Goal: Manage account settings

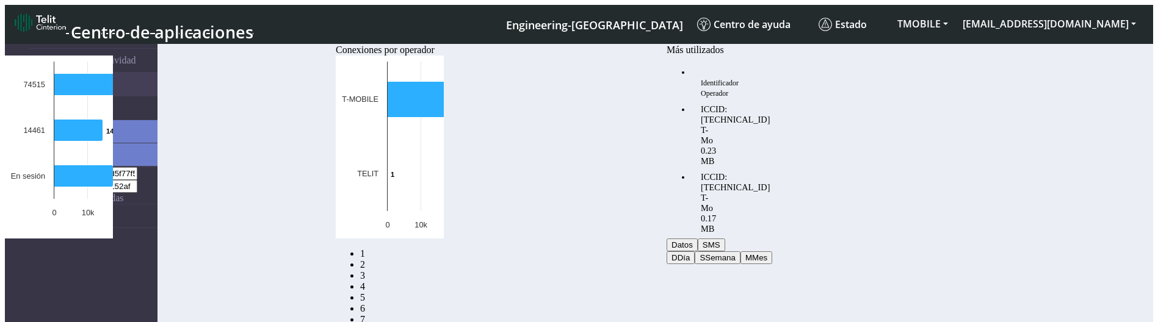
click at [365, 292] on link "5" at bounding box center [362, 297] width 5 height 10
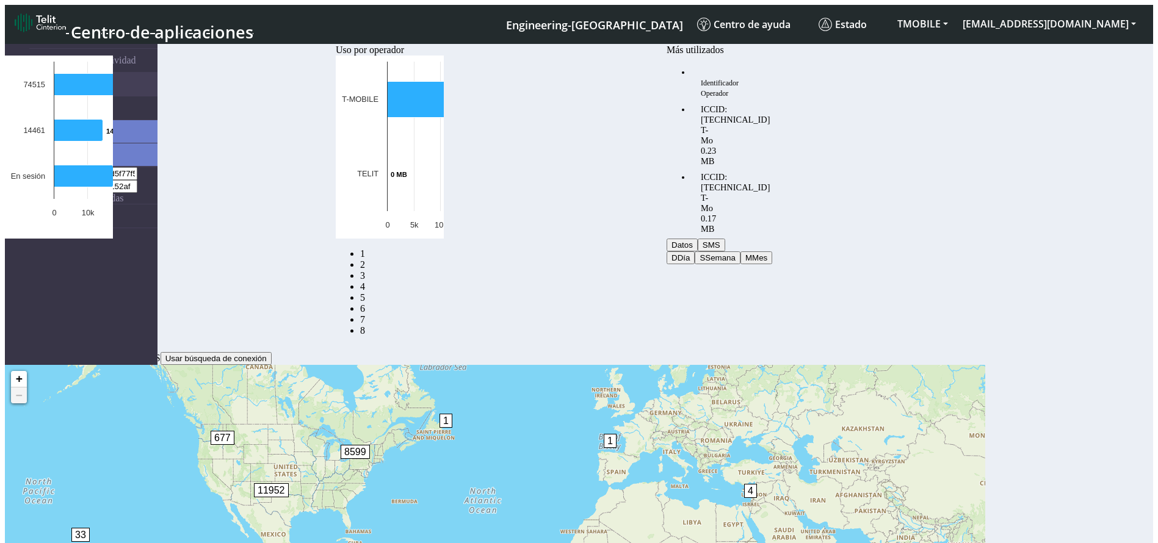
click at [365, 322] on link "8" at bounding box center [362, 330] width 5 height 10
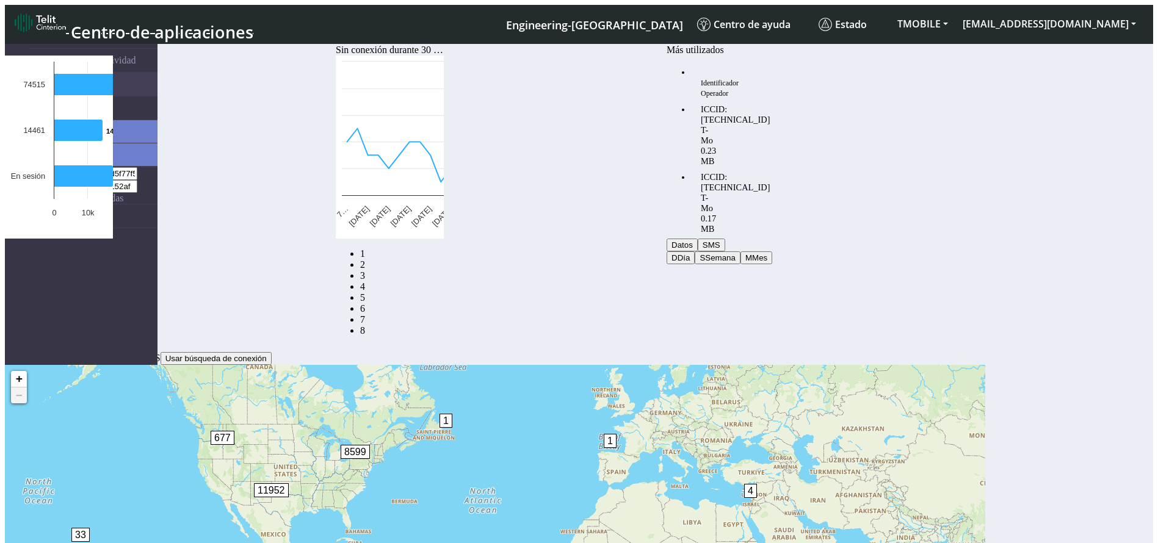
click at [365, 314] on link "7" at bounding box center [362, 319] width 5 height 10
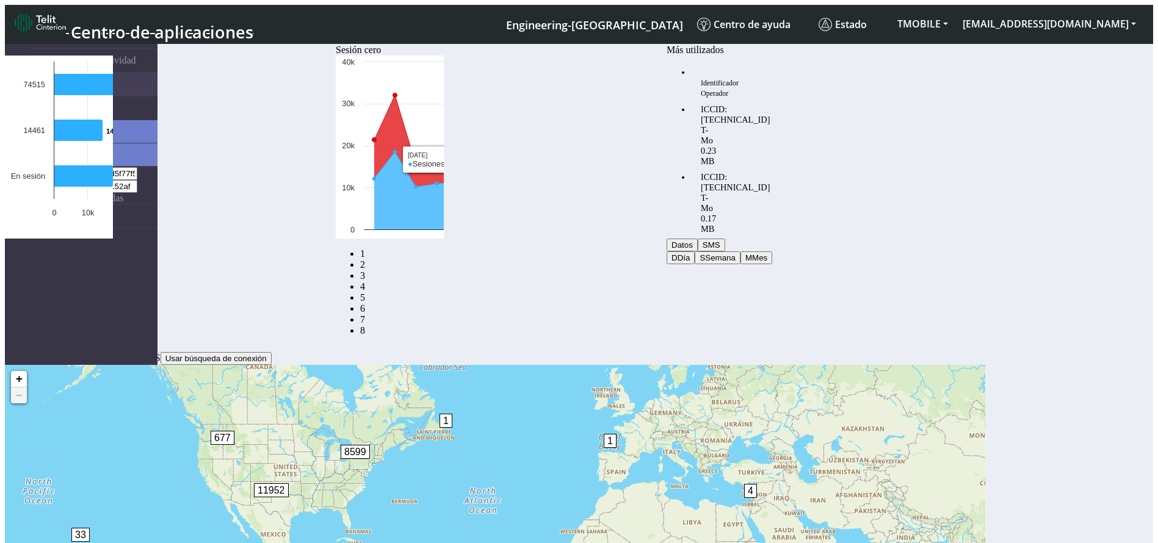
click at [365, 303] on link "6" at bounding box center [362, 308] width 5 height 10
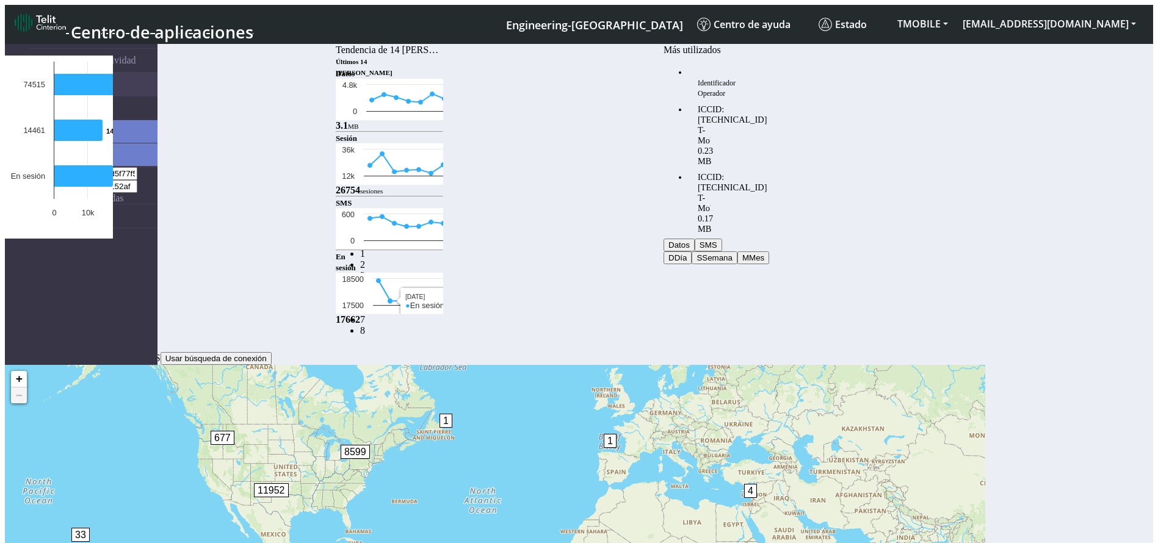
click at [365, 292] on link "5" at bounding box center [362, 297] width 5 height 10
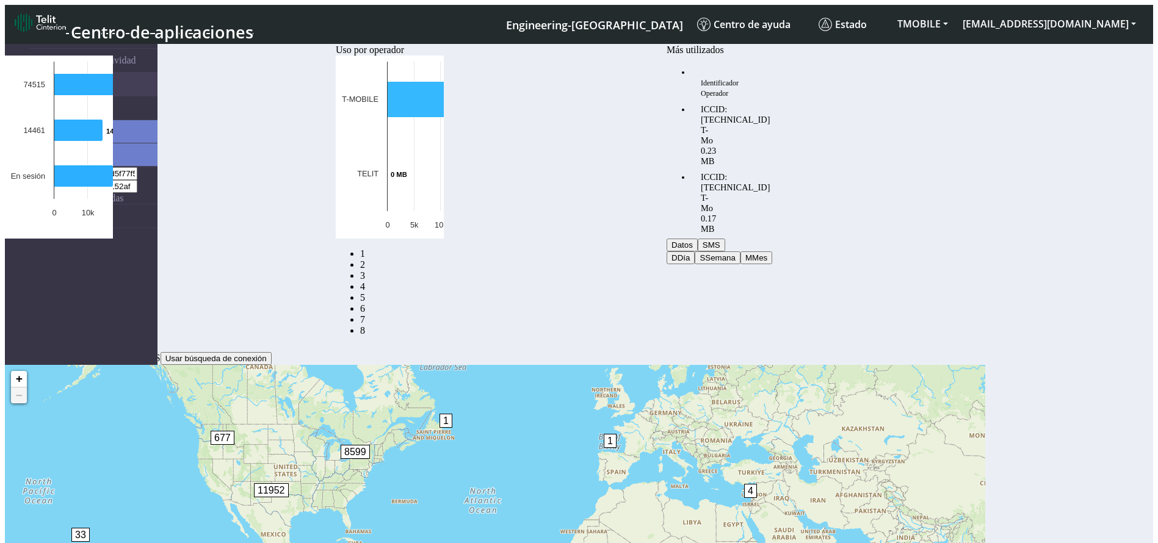
click at [365, 281] on link "4" at bounding box center [362, 286] width 5 height 10
click at [365, 270] on link "3" at bounding box center [362, 275] width 5 height 10
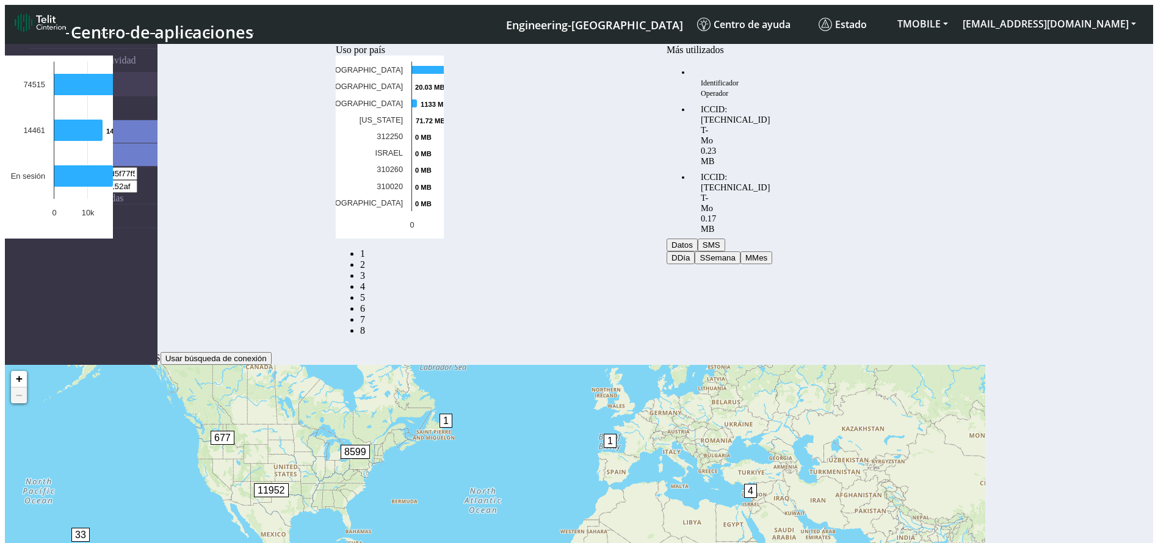
click at [365, 270] on link "2" at bounding box center [362, 264] width 5 height 10
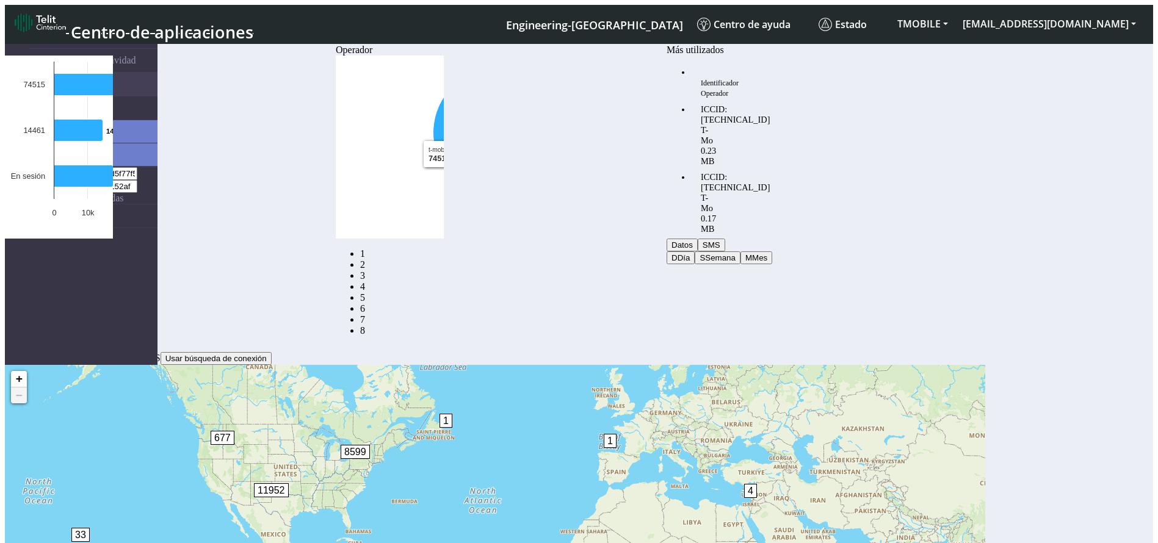
click at [365, 259] on link "1" at bounding box center [362, 253] width 5 height 10
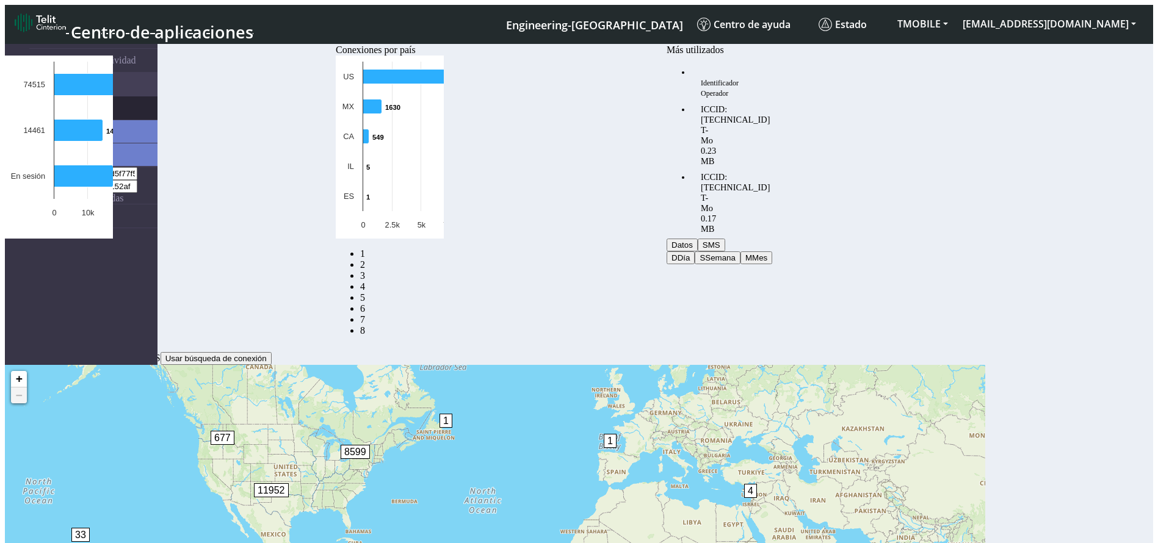
click at [65, 106] on span "Conexiones" at bounding box center [64, 108] width 46 height 11
click at [72, 126] on span "Lista" at bounding box center [81, 131] width 18 height 10
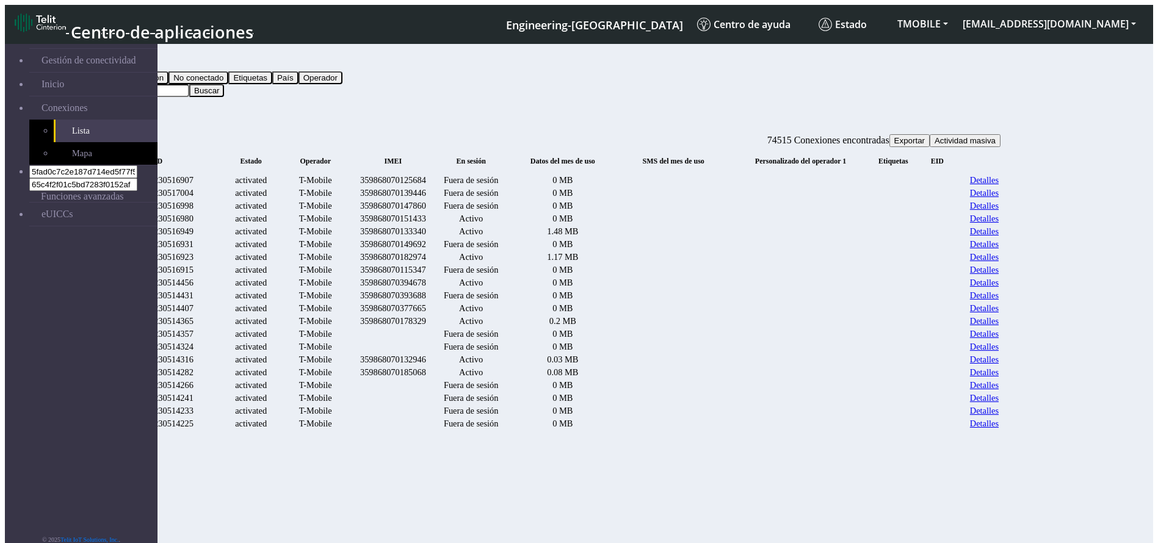
click at [998, 175] on link "Detalles" at bounding box center [984, 180] width 29 height 10
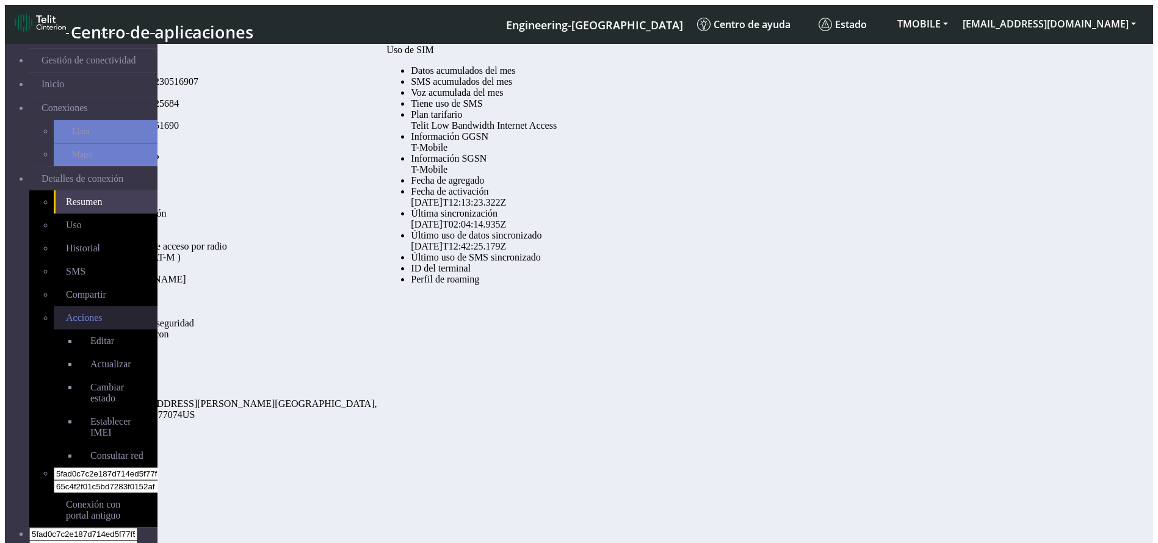
click at [66, 312] on span "Acciones" at bounding box center [84, 317] width 37 height 10
click at [78, 322] on link "Editar" at bounding box center [117, 341] width 79 height 23
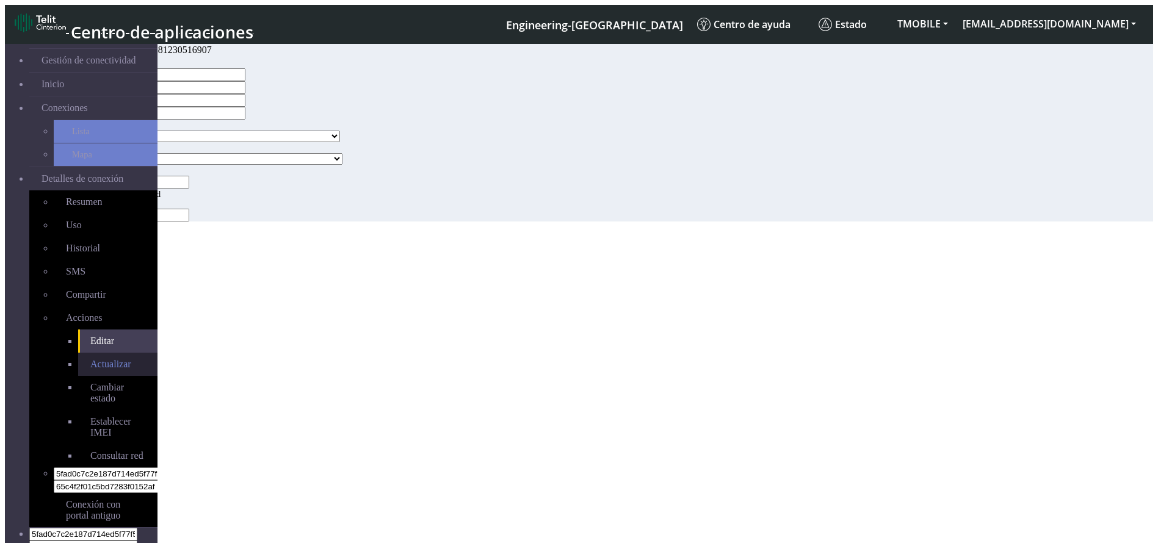
click at [90, 322] on span "Actualizar" at bounding box center [110, 364] width 41 height 10
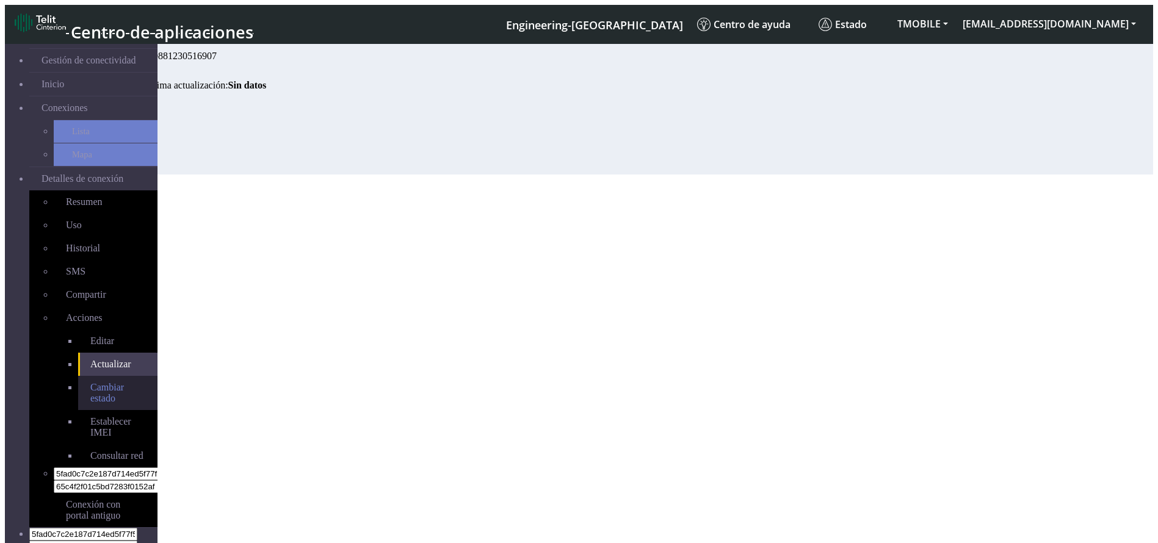
click at [78, 322] on link "Cambiar estado" at bounding box center [117, 393] width 79 height 34
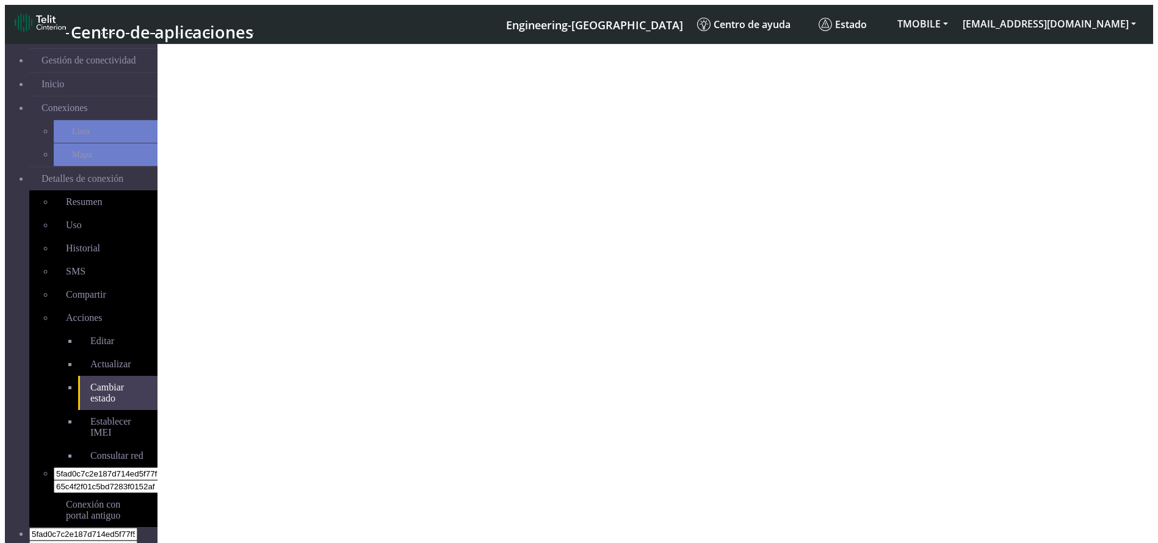
select select "activated"
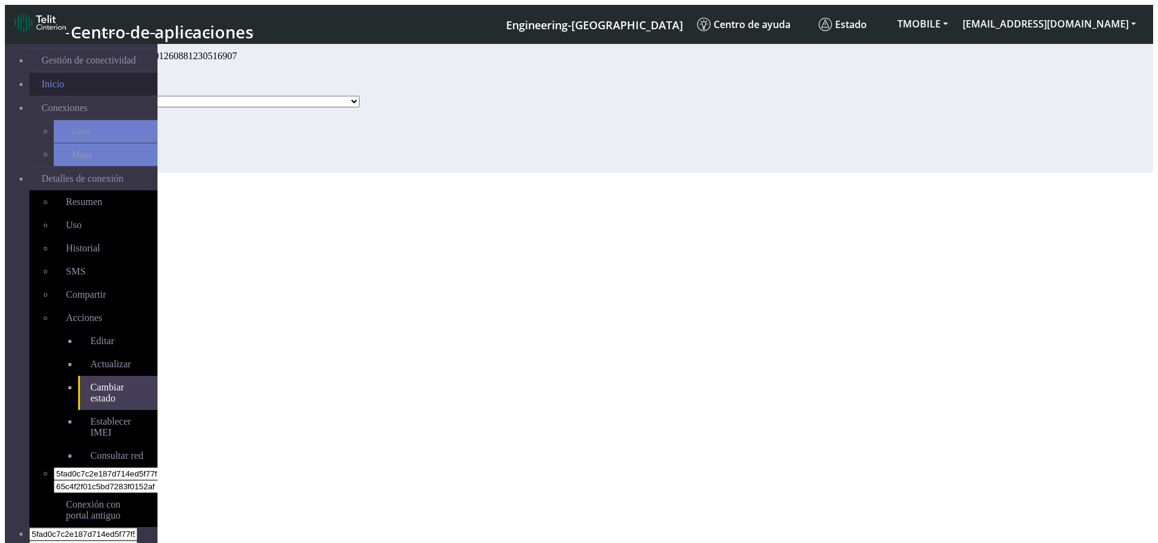
click at [46, 84] on link "Inicio" at bounding box center [93, 84] width 128 height 23
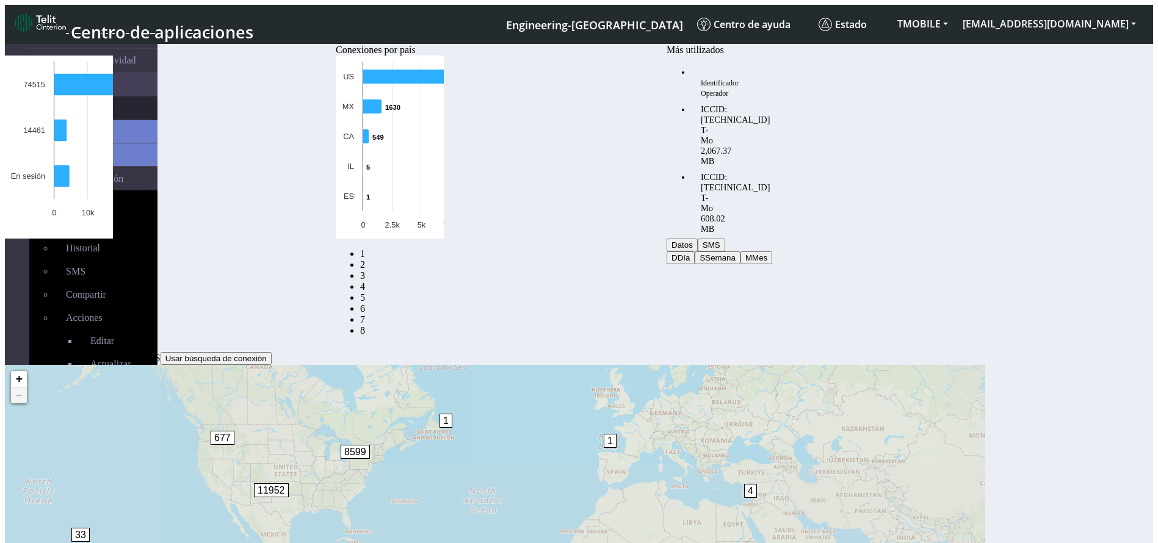
click at [59, 104] on span "Conexiones" at bounding box center [64, 108] width 46 height 11
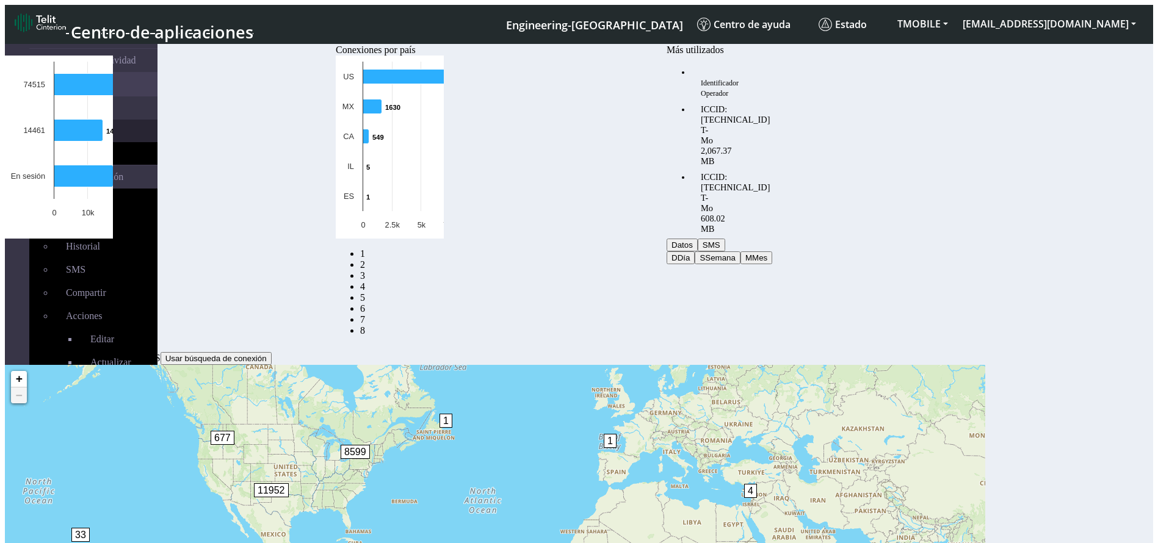
click at [56, 126] on link "Lista" at bounding box center [106, 131] width 104 height 23
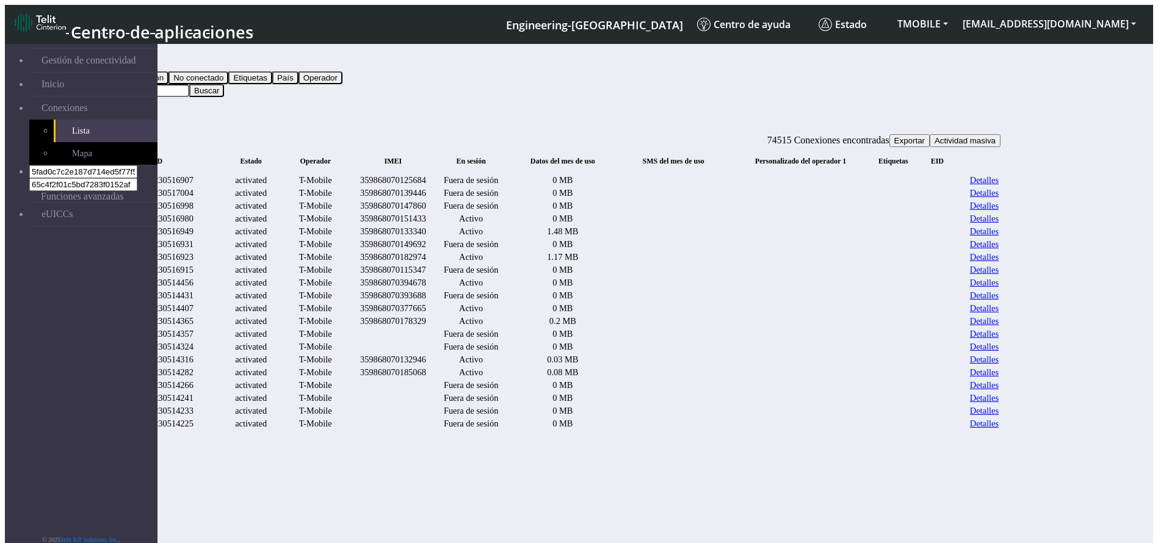
click at [224, 84] on button "Buscar" at bounding box center [206, 90] width 35 height 13
click at [995, 136] on span "Actividad masiva" at bounding box center [964, 140] width 61 height 9
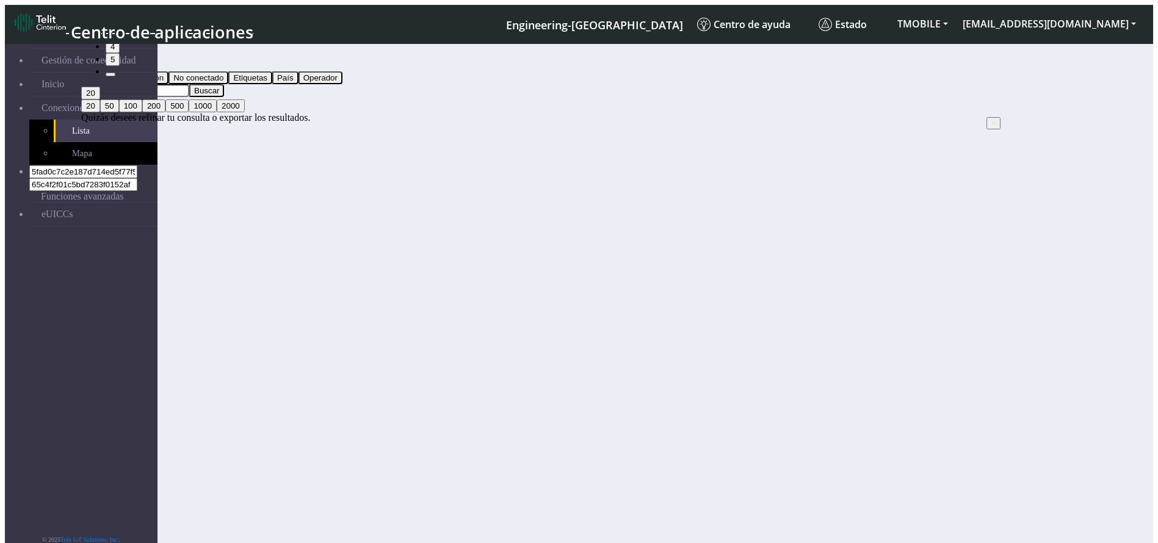
select select
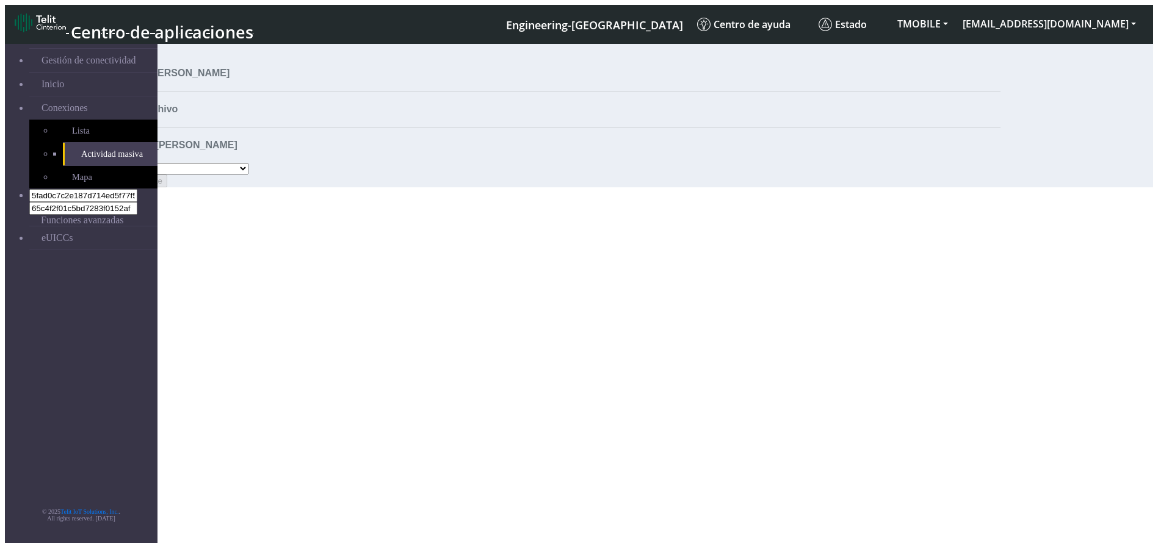
click at [665, 175] on div "Operación* Activar SIMs Desactivar SIMs Agregar etiquetas Eliminar etiquetas Av…" at bounding box center [540, 169] width 919 height 12
click at [248, 165] on select "Activar SIMs Desactivar SIMs Agregar etiquetas Eliminar etiquetas Avanzado" at bounding box center [187, 169] width 121 height 12
click at [248, 163] on select "Activar SIMs Desactivar SIMs Agregar etiquetas Eliminar etiquetas Avanzado" at bounding box center [187, 169] width 121 height 12
click at [1139, 21] on button "[EMAIL_ADDRESS][DOMAIN_NAME]" at bounding box center [1049, 24] width 188 height 22
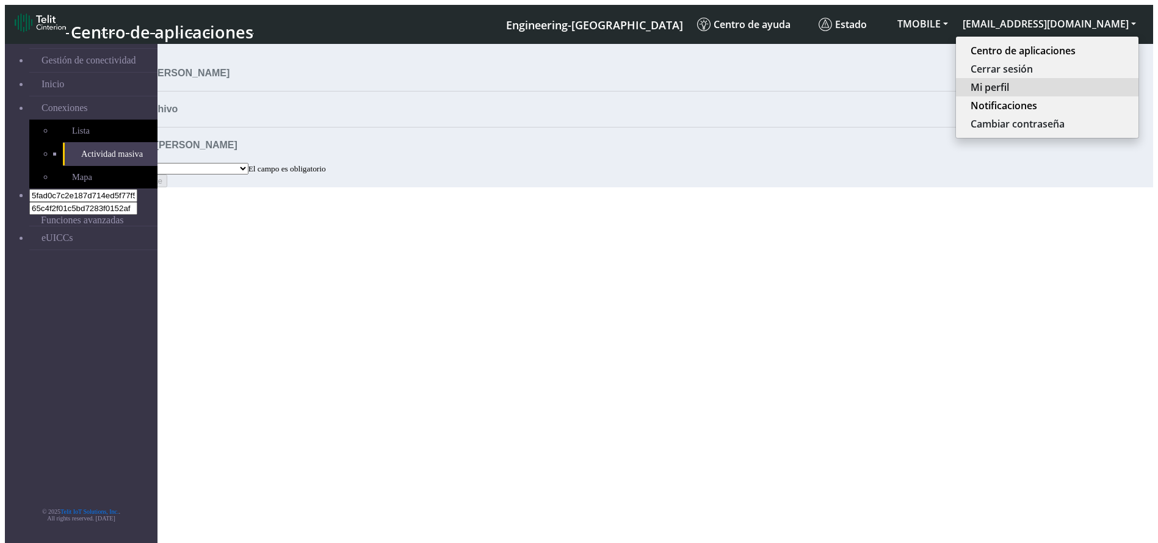
click at [1056, 82] on button "Mi perfil" at bounding box center [1047, 87] width 182 height 18
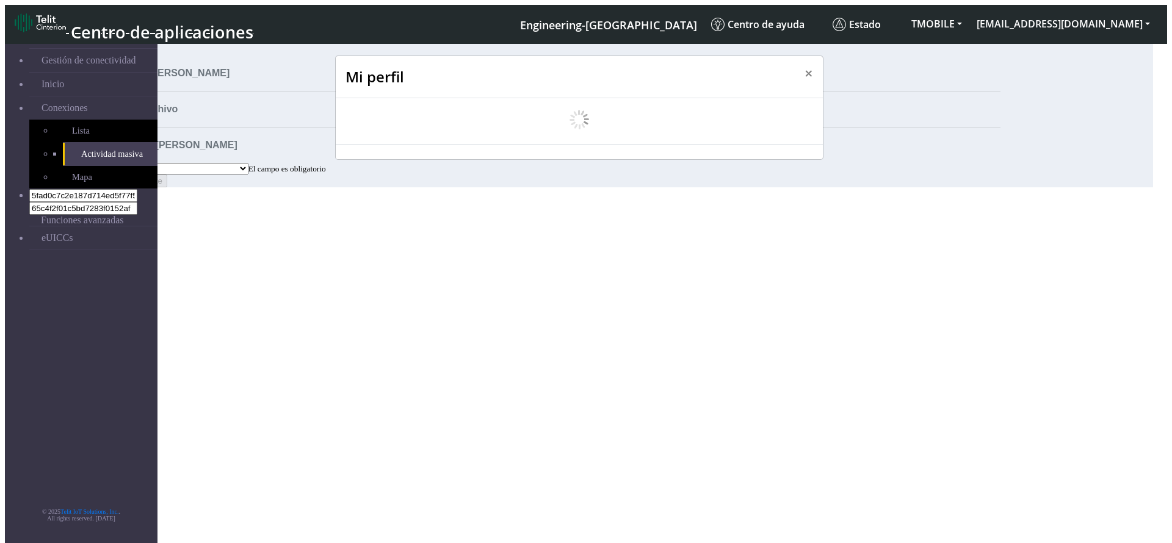
select select "es"
select select "5ea0823b1c5bd764010b9e0c"
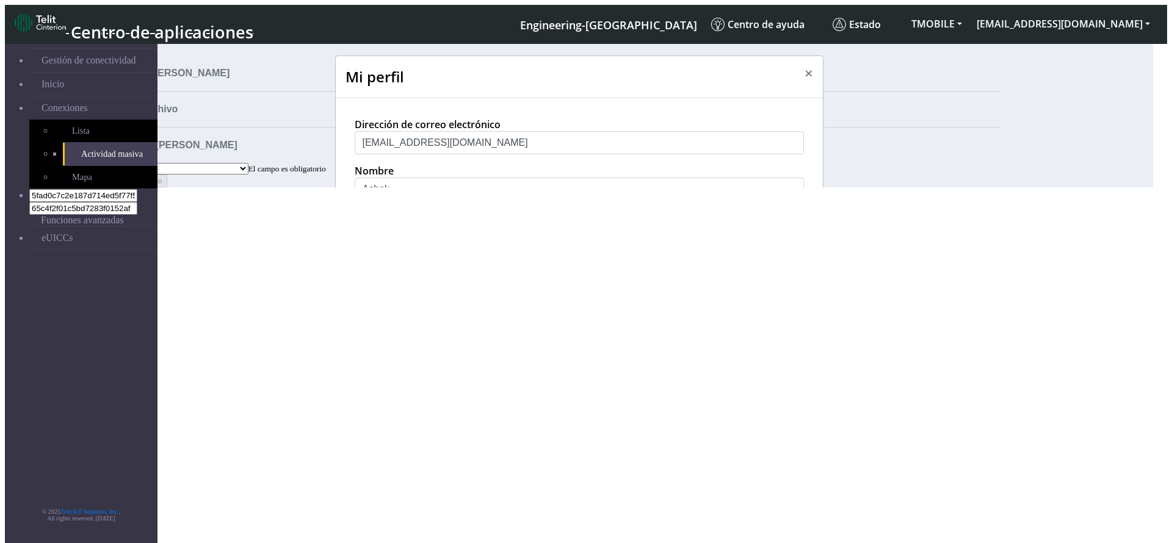
click at [450, 290] on select "中文 English Español" at bounding box center [579, 280] width 449 height 20
select select "zh_CN"
click at [355, 290] on select "中文 English Español" at bounding box center [579, 280] width 449 height 20
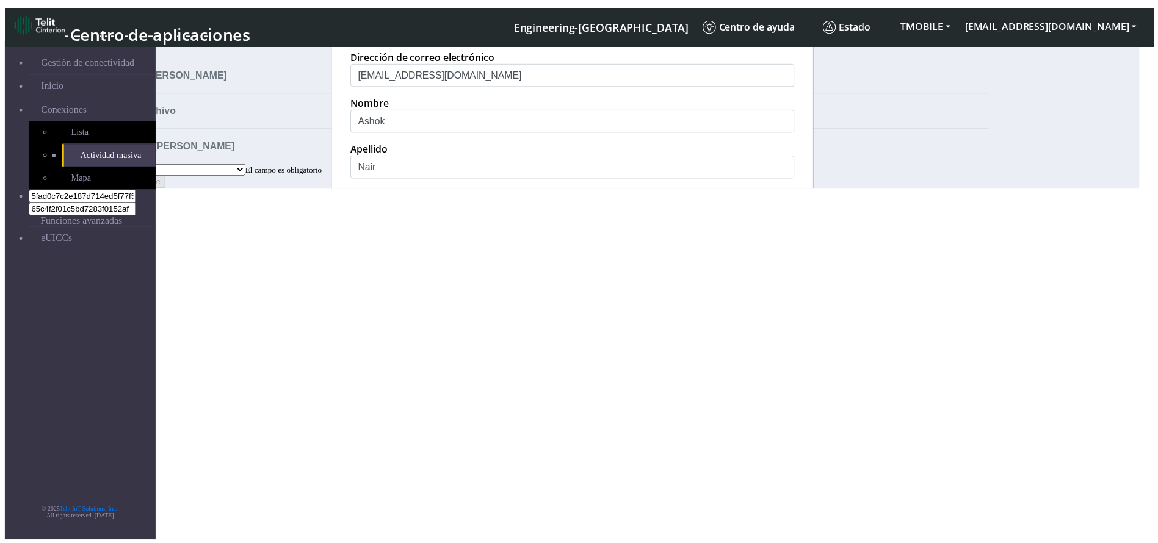
scroll to position [109, 0]
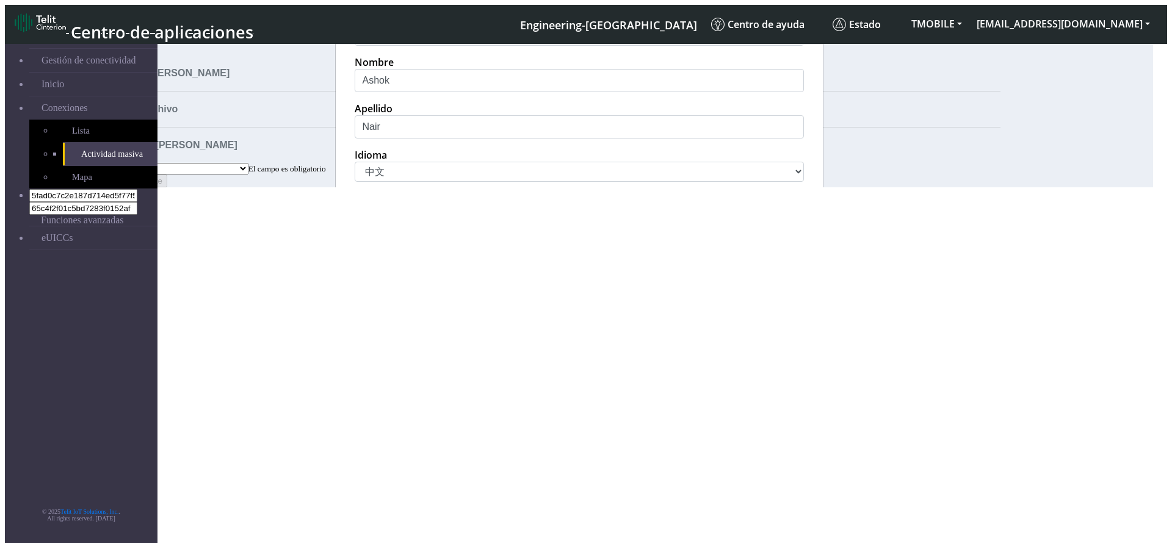
click at [771, 322] on div "Actualizar" at bounding box center [579, 451] width 487 height 43
click at [773, 322] on button "Actualizar" at bounding box center [777, 452] width 72 height 23
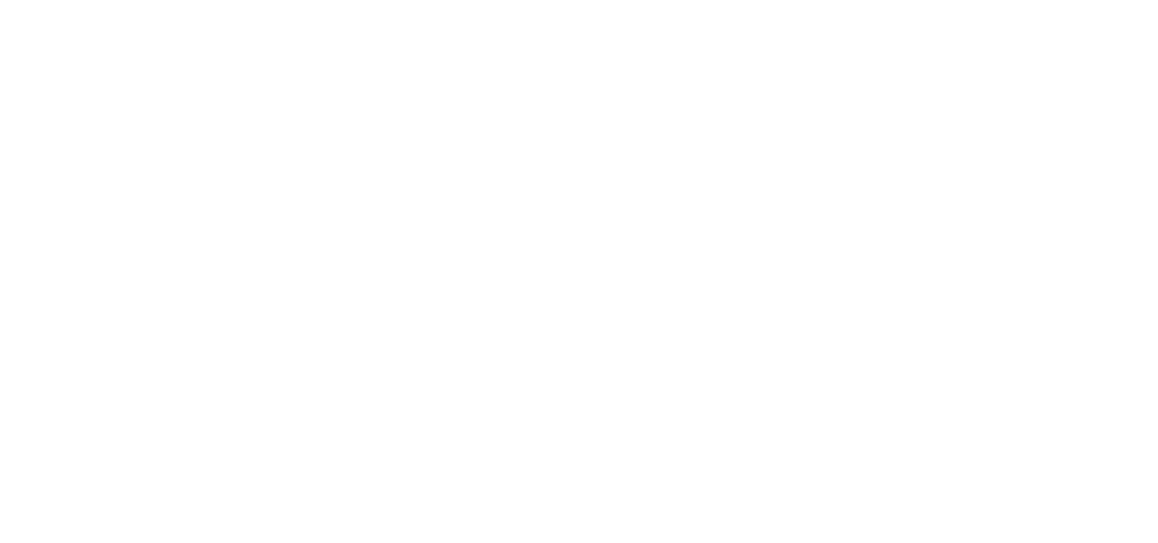
select select
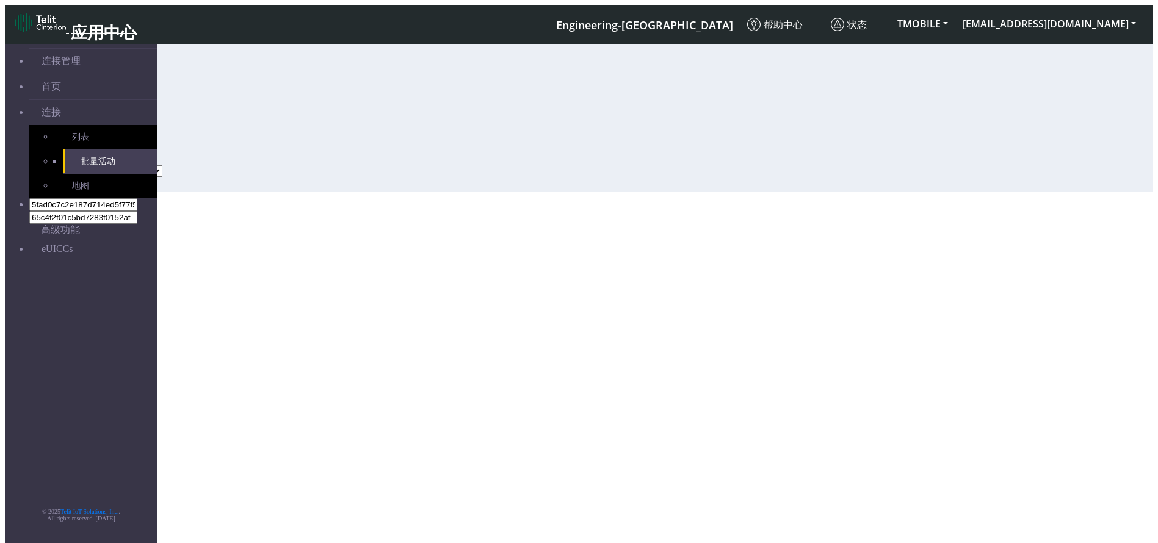
click at [162, 165] on select "激活 SIM 卡 停用 SIM 卡 添加标签 移除标签 高级" at bounding box center [134, 171] width 57 height 12
click at [507, 192] on section "连接管理 首页 连接 列表 批量活动 地图 5fad0c7c2e187d714ed5f77f5bb46484 65c4f2f01c5bd7283f0152af…" at bounding box center [579, 115] width 1148 height 154
click at [1113, 21] on button "[EMAIL_ADDRESS][DOMAIN_NAME]" at bounding box center [1049, 24] width 188 height 22
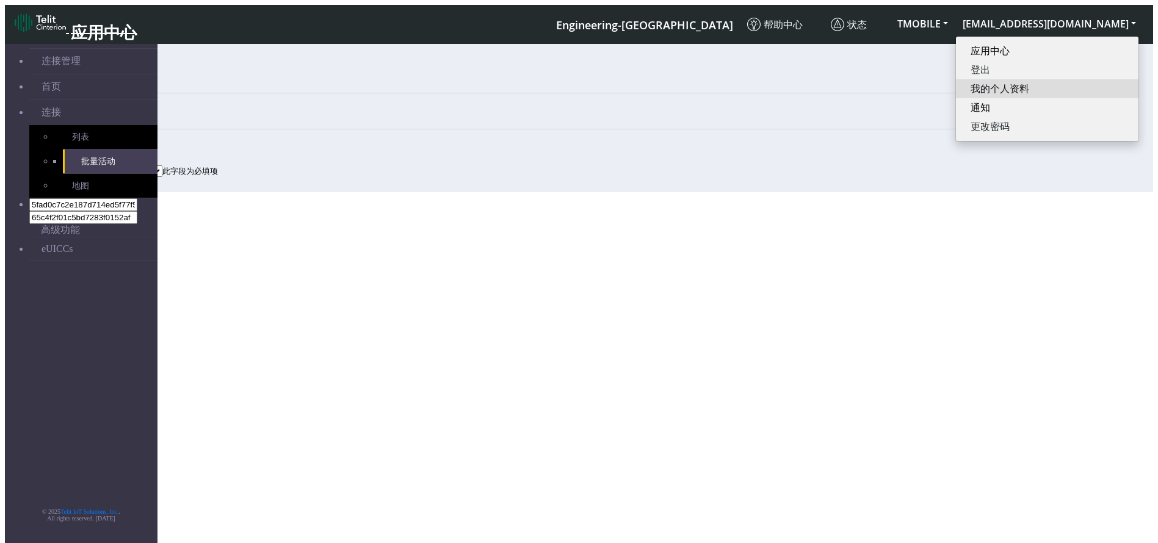
click at [1055, 79] on button "我的个人资料" at bounding box center [1047, 88] width 182 height 19
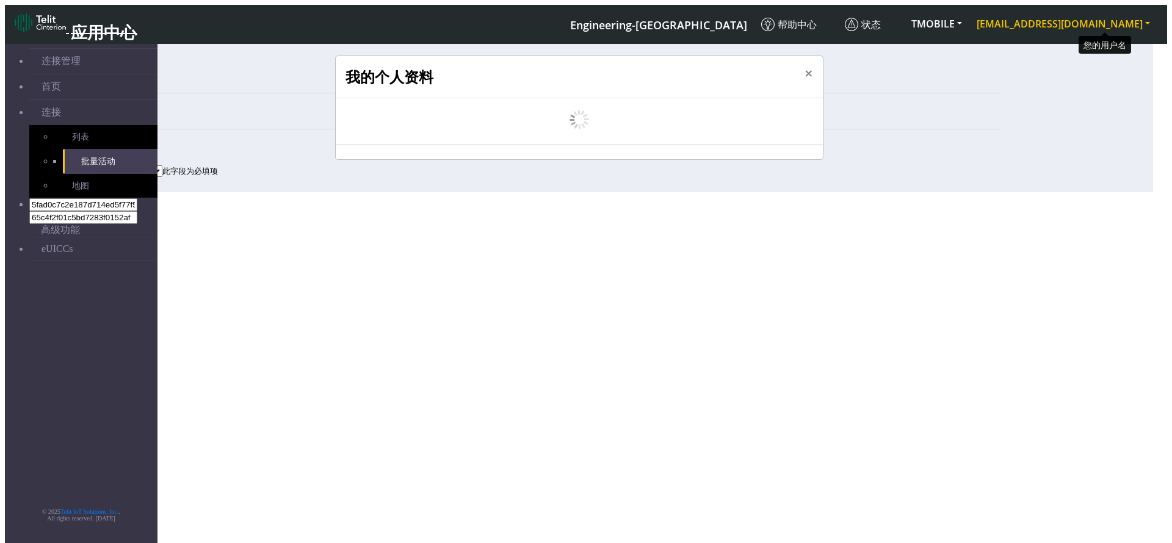
click at [1082, 20] on button "[EMAIL_ADDRESS][DOMAIN_NAME]" at bounding box center [1063, 24] width 188 height 22
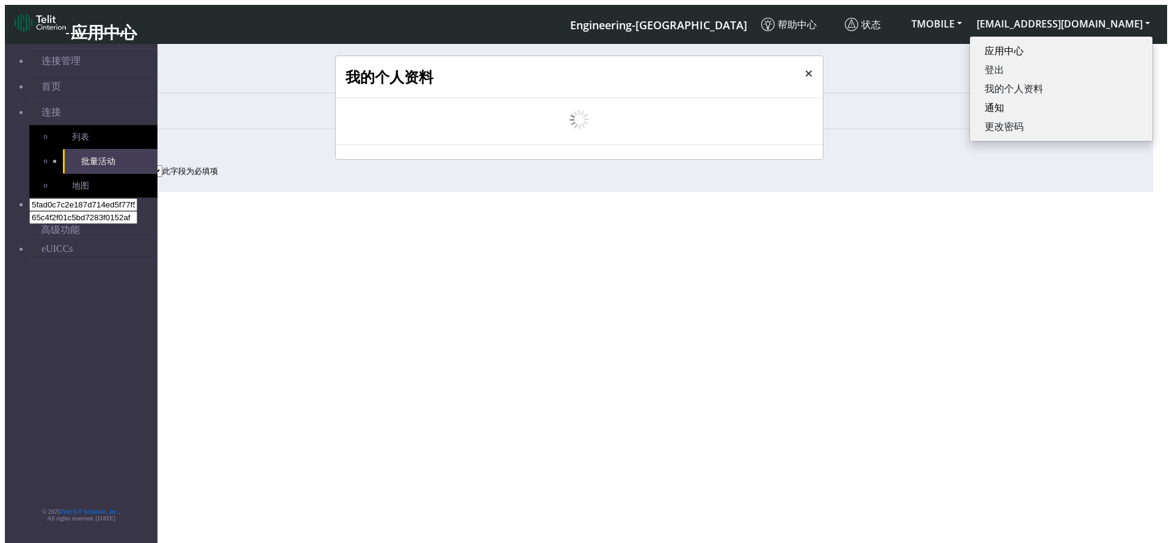
click at [811, 65] on span "×" at bounding box center [808, 73] width 9 height 20
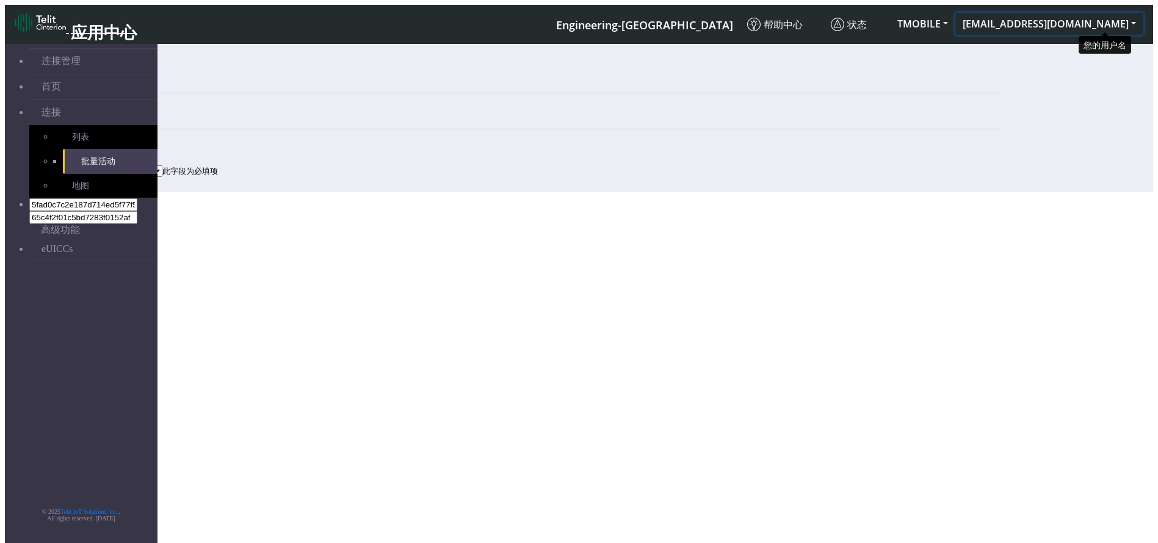
click at [1083, 13] on button "[EMAIL_ADDRESS][DOMAIN_NAME]" at bounding box center [1049, 24] width 188 height 22
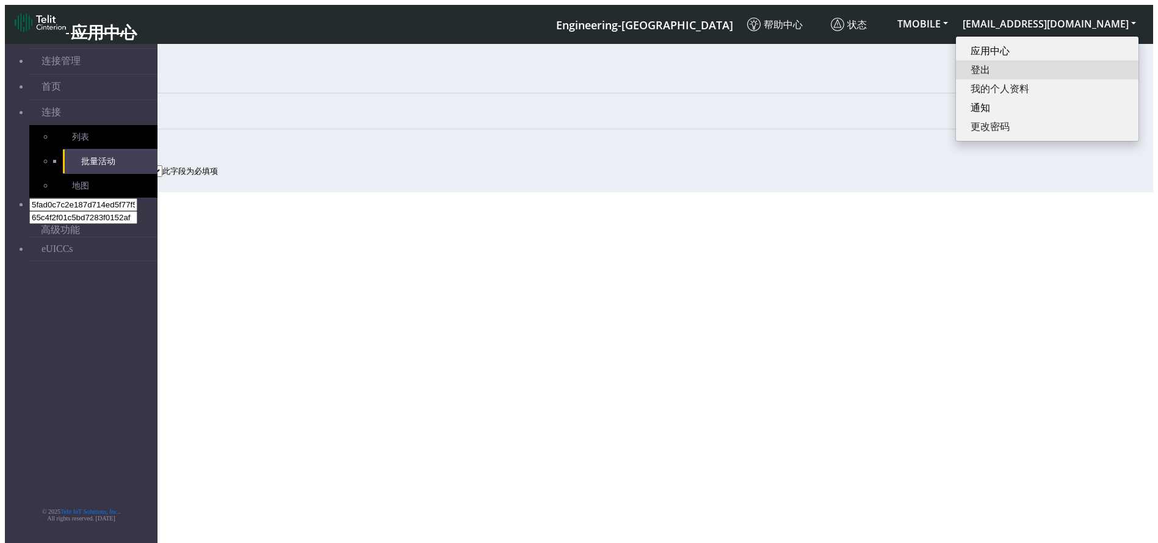
click at [1056, 60] on button "登出" at bounding box center [1047, 69] width 182 height 19
